Goal: Communication & Community: Answer question/provide support

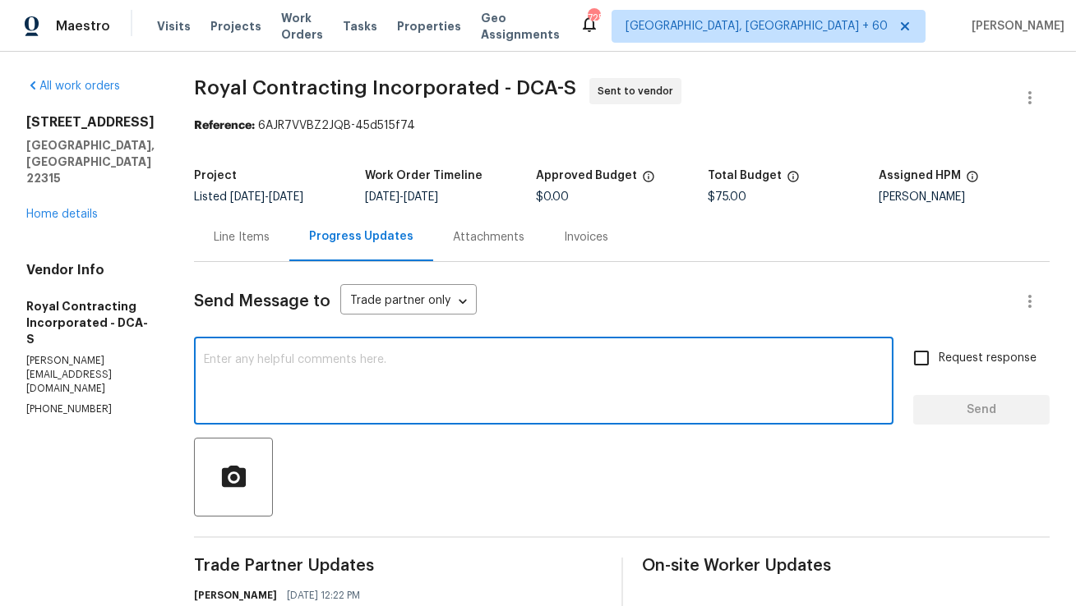
click at [437, 376] on textarea at bounding box center [544, 383] width 680 height 58
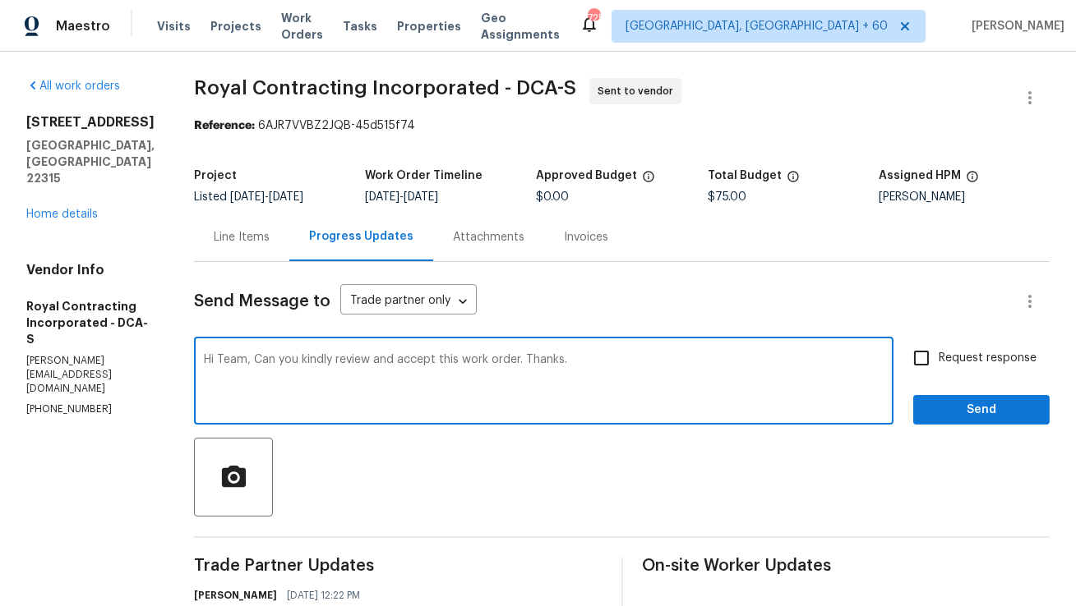
type textarea "Hi Team, Can you kindly review and accept this work order. Thanks."
click at [922, 366] on input "Request response" at bounding box center [921, 358] width 35 height 35
checkbox input "true"
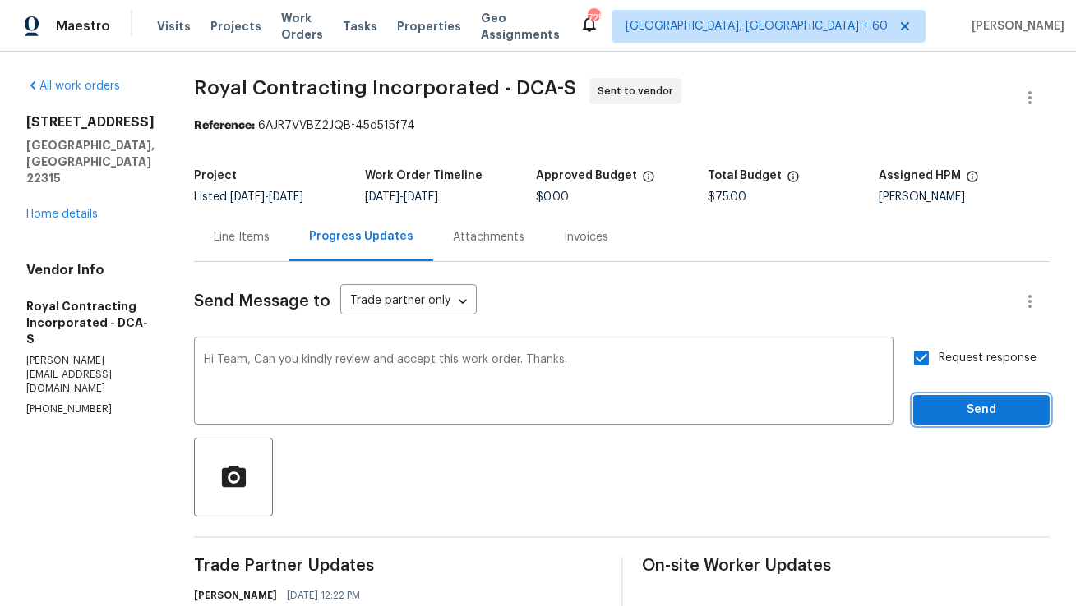
click at [972, 411] on span "Send" at bounding box center [981, 410] width 110 height 21
